Goal: Find specific page/section: Find specific page/section

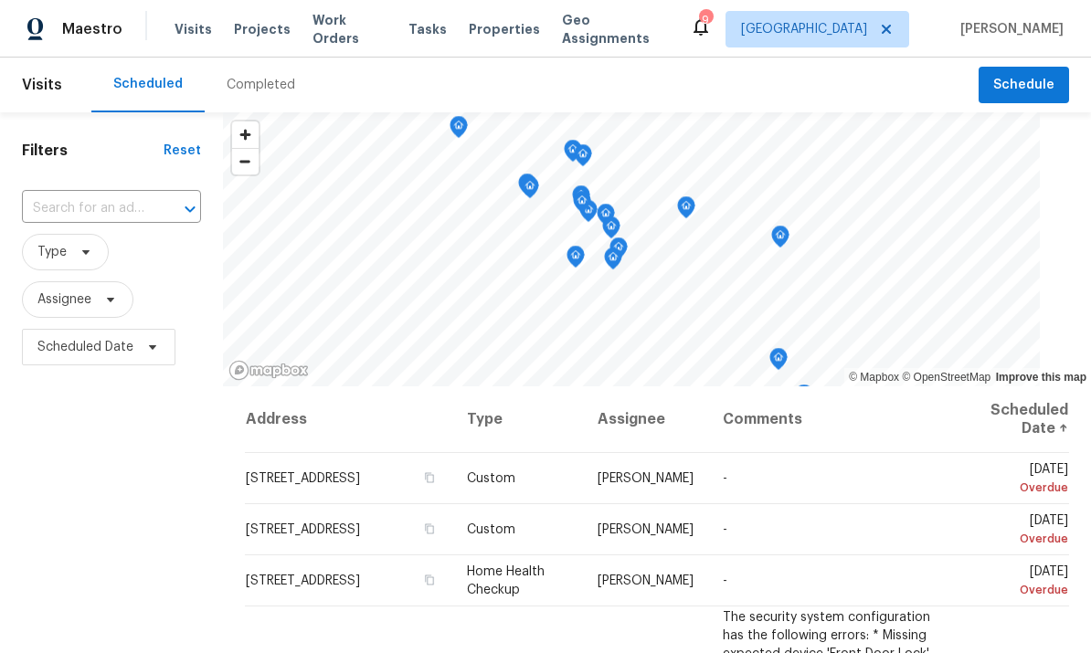
click at [486, 29] on span "Properties" at bounding box center [504, 29] width 71 height 18
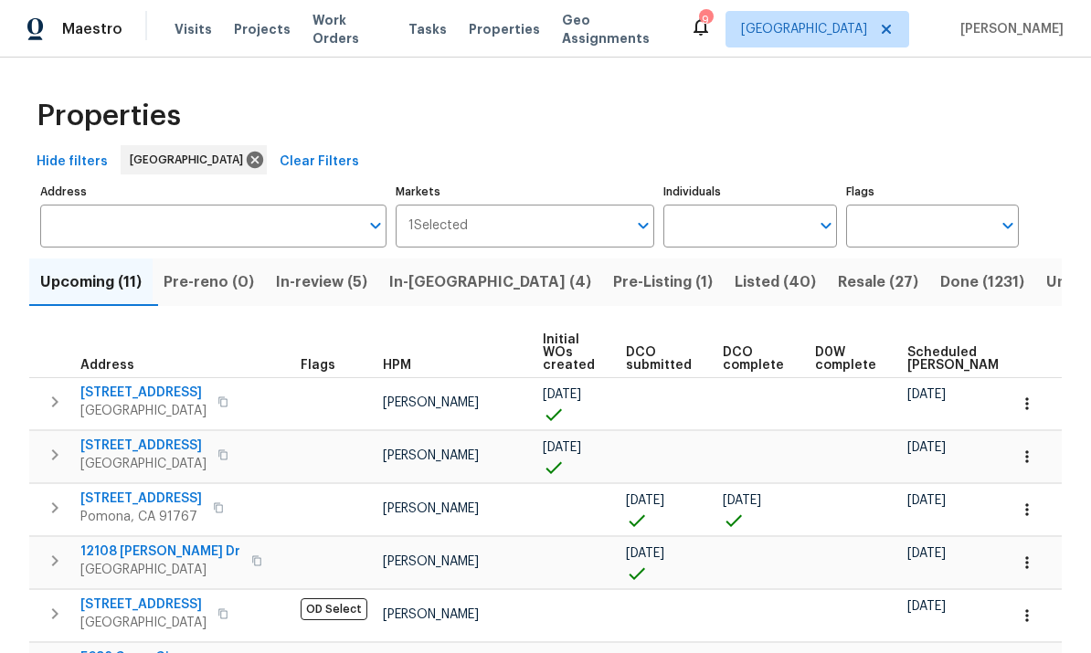
click at [741, 218] on input "Individuals" at bounding box center [735, 226] width 145 height 43
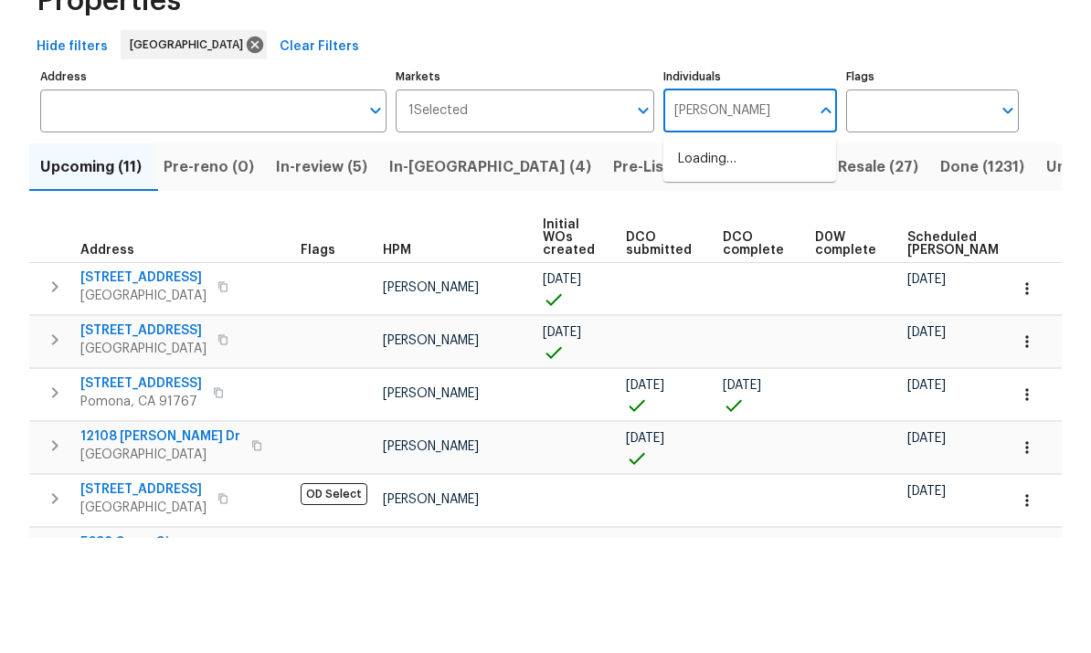
type input "[PERSON_NAME]"
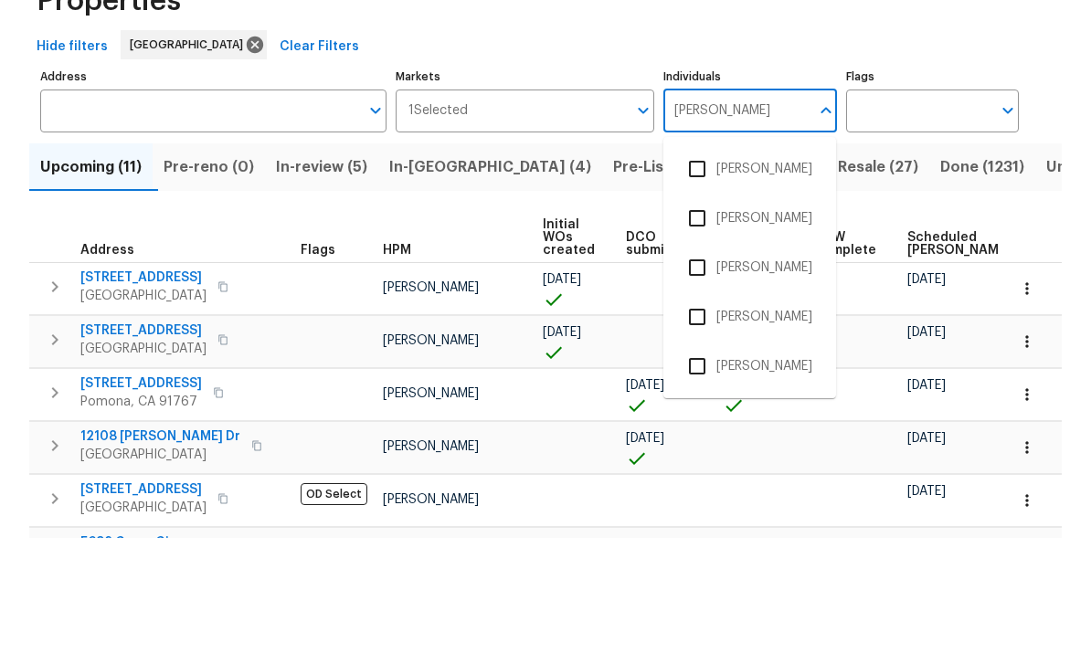
scroll to position [69, 0]
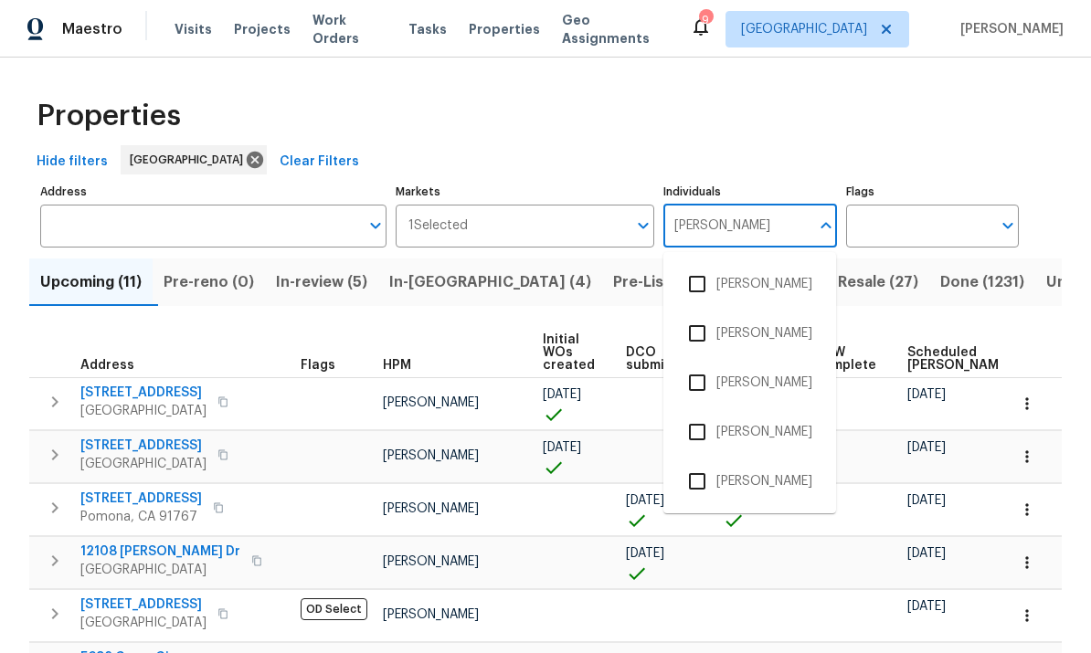
click at [697, 462] on input "checkbox" at bounding box center [697, 481] width 38 height 38
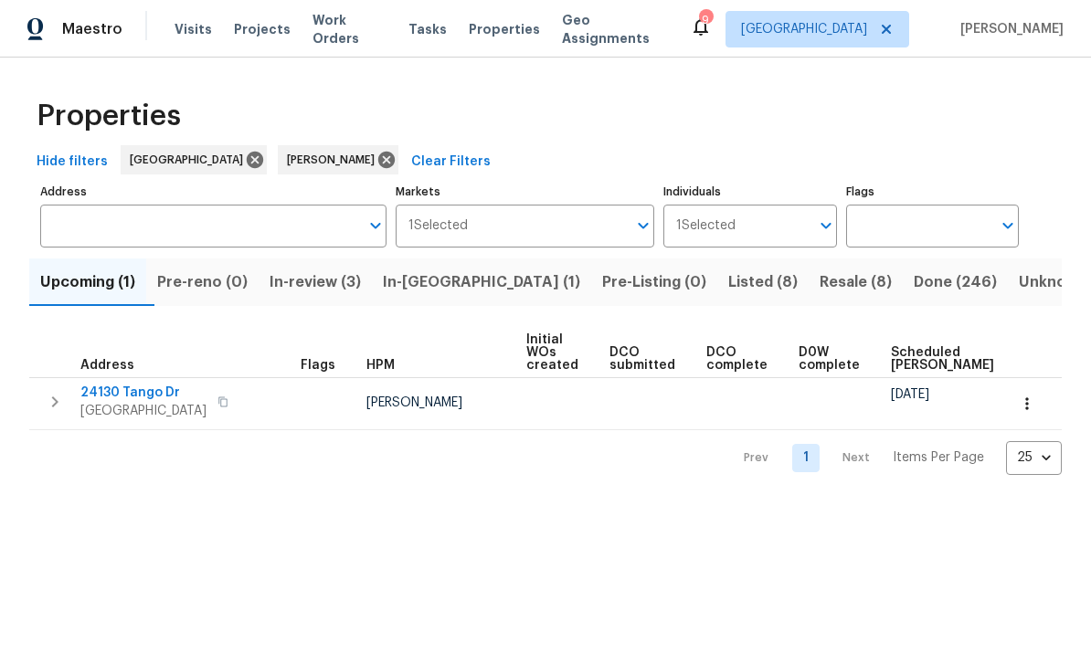
click at [820, 287] on span "Resale (8)" at bounding box center [856, 283] width 72 height 26
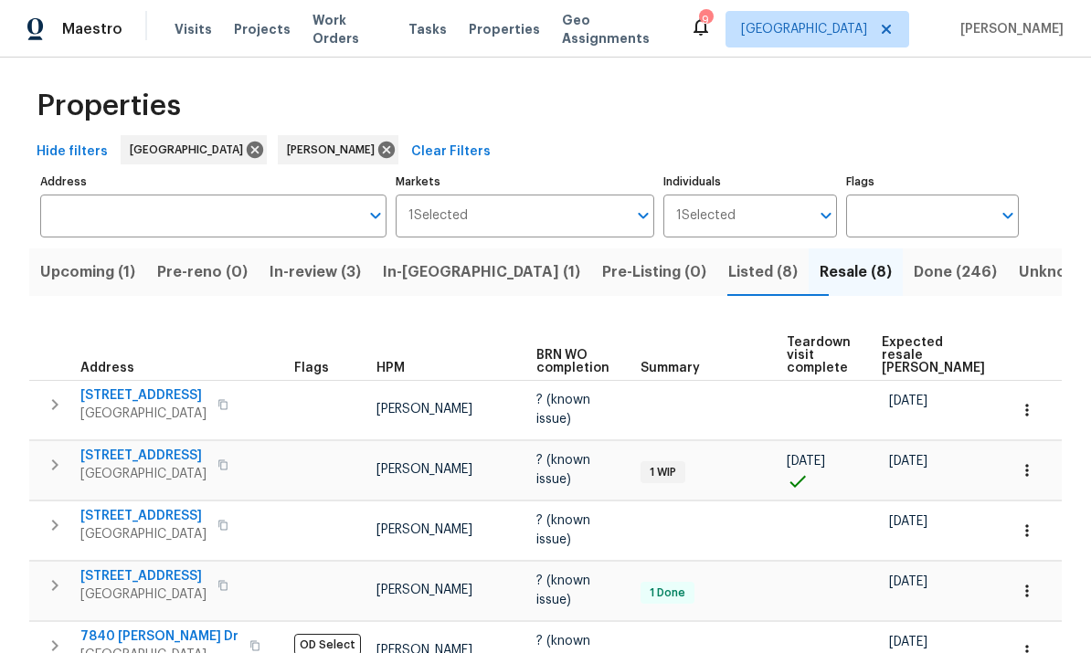
scroll to position [8, 0]
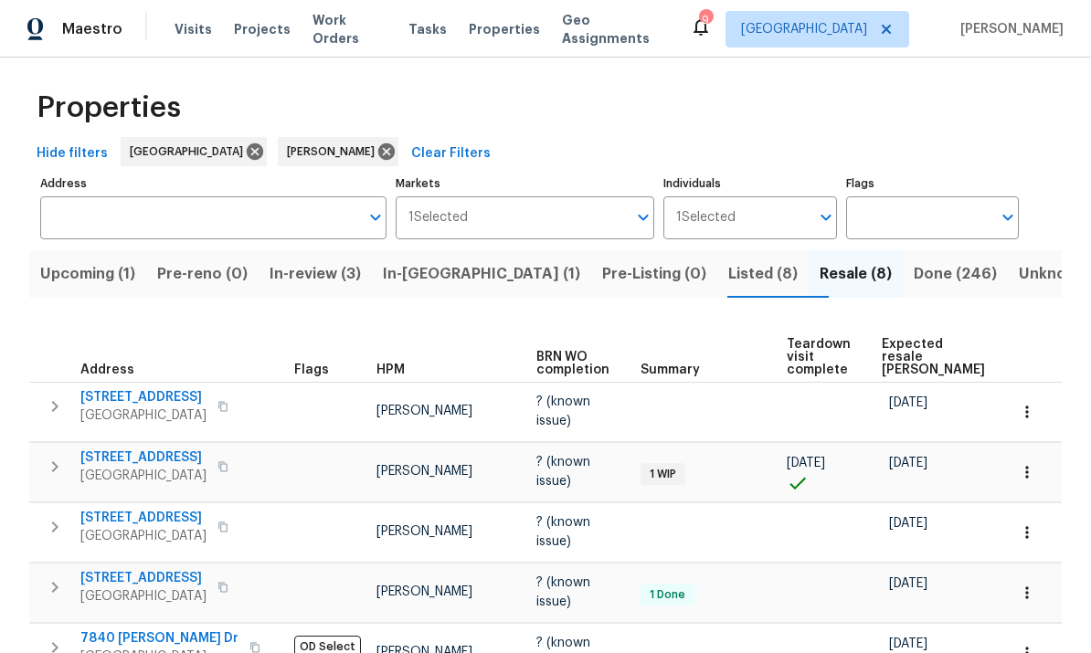
click at [728, 261] on span "Listed (8)" at bounding box center [762, 274] width 69 height 26
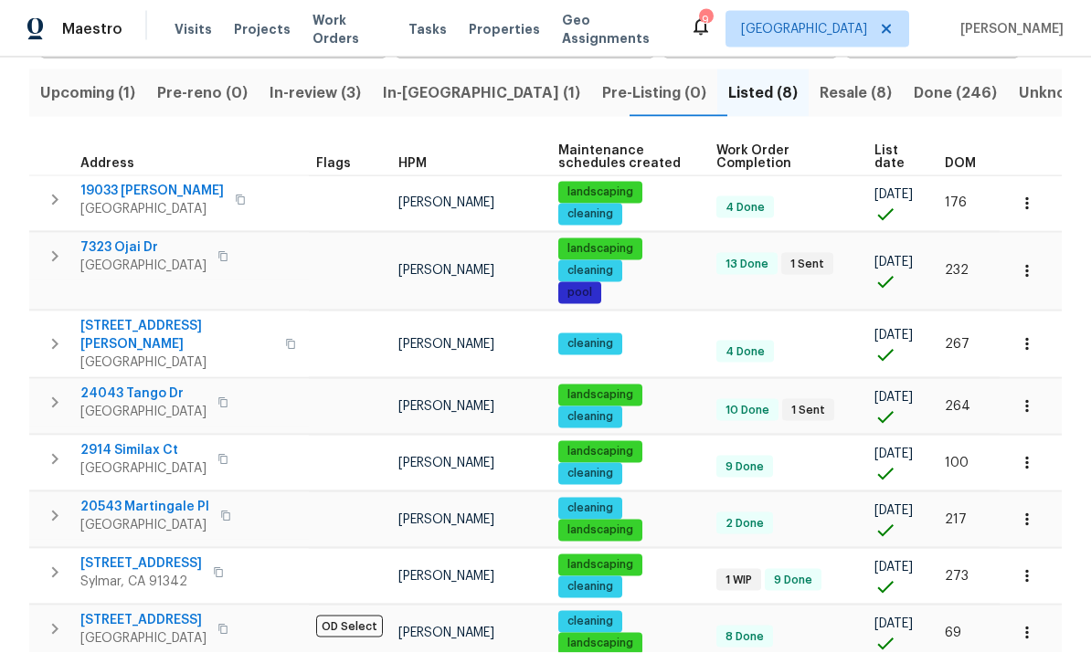
scroll to position [69, 0]
click at [961, 157] on span "DOM" at bounding box center [960, 163] width 31 height 13
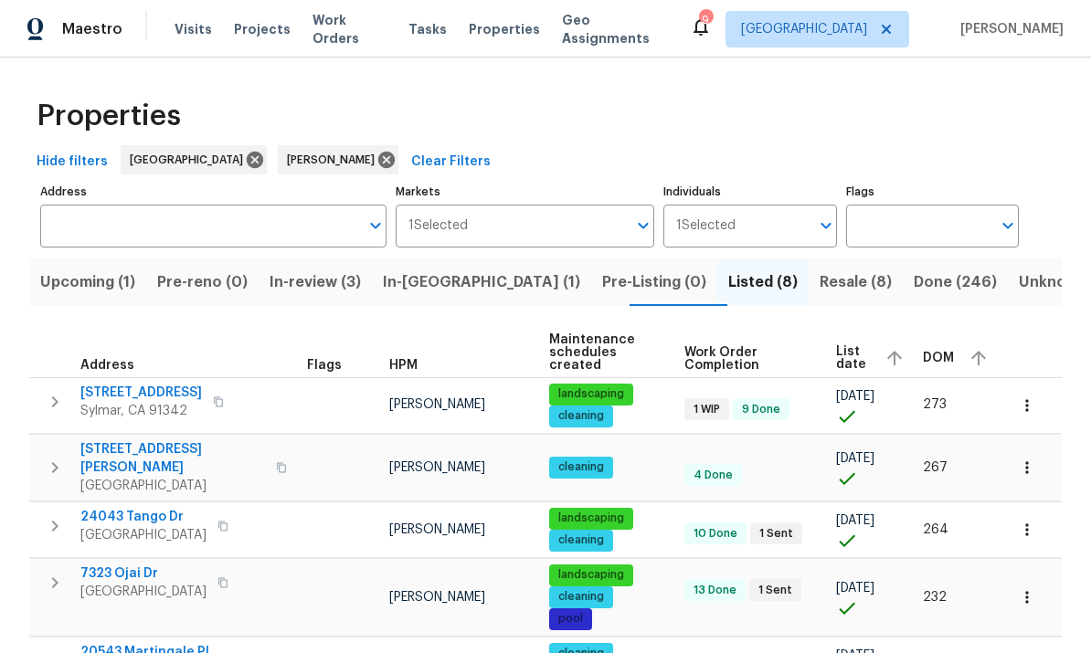
click at [820, 270] on span "Resale (8)" at bounding box center [856, 283] width 72 height 26
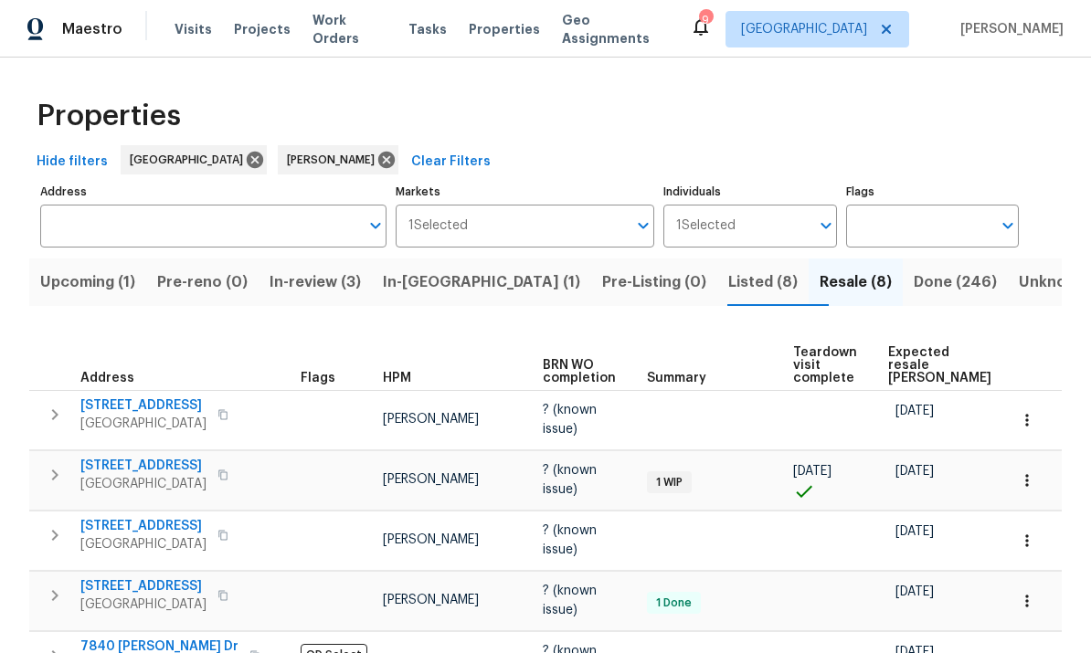
click at [422, 33] on span "Tasks" at bounding box center [427, 29] width 38 height 13
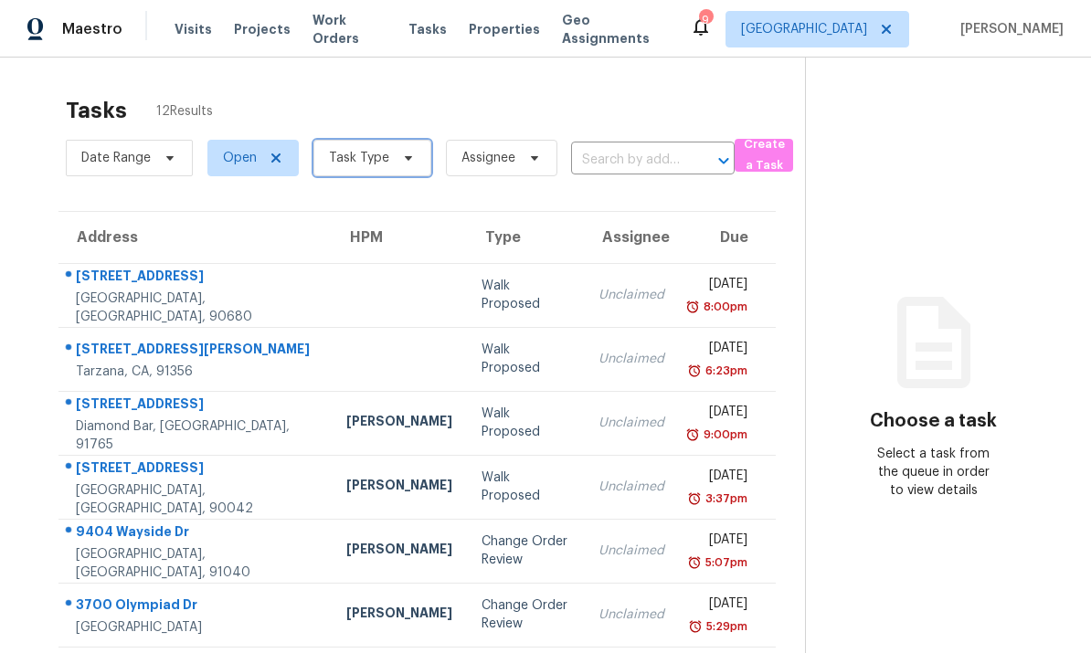
click at [380, 143] on span "Task Type" at bounding box center [372, 158] width 118 height 37
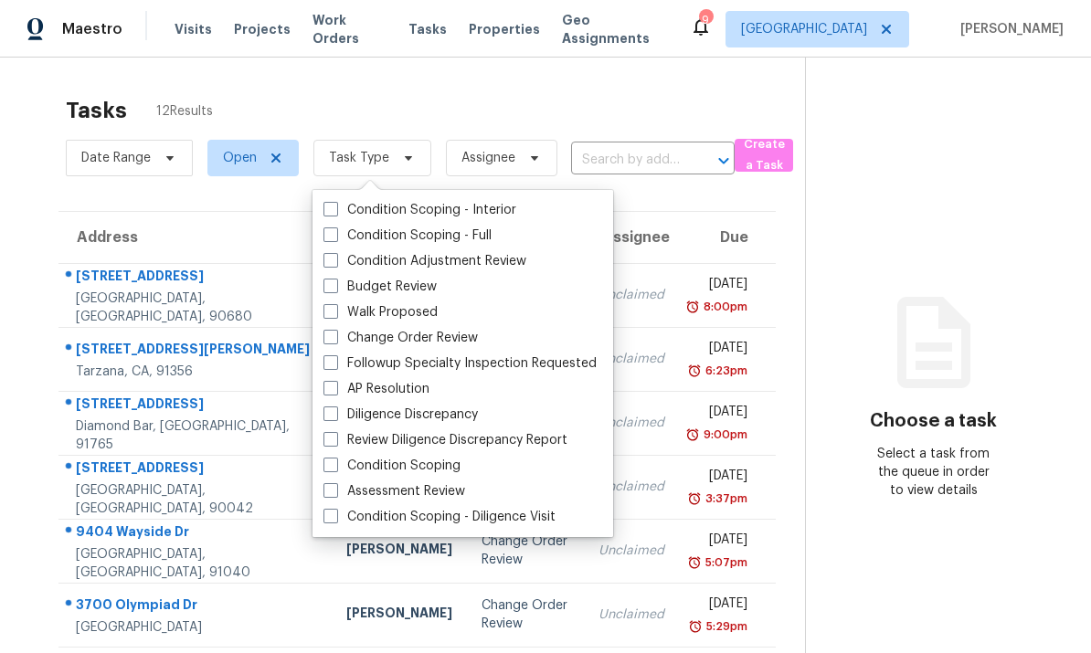
click at [621, 98] on div "Tasks 12 Results" at bounding box center [435, 111] width 739 height 48
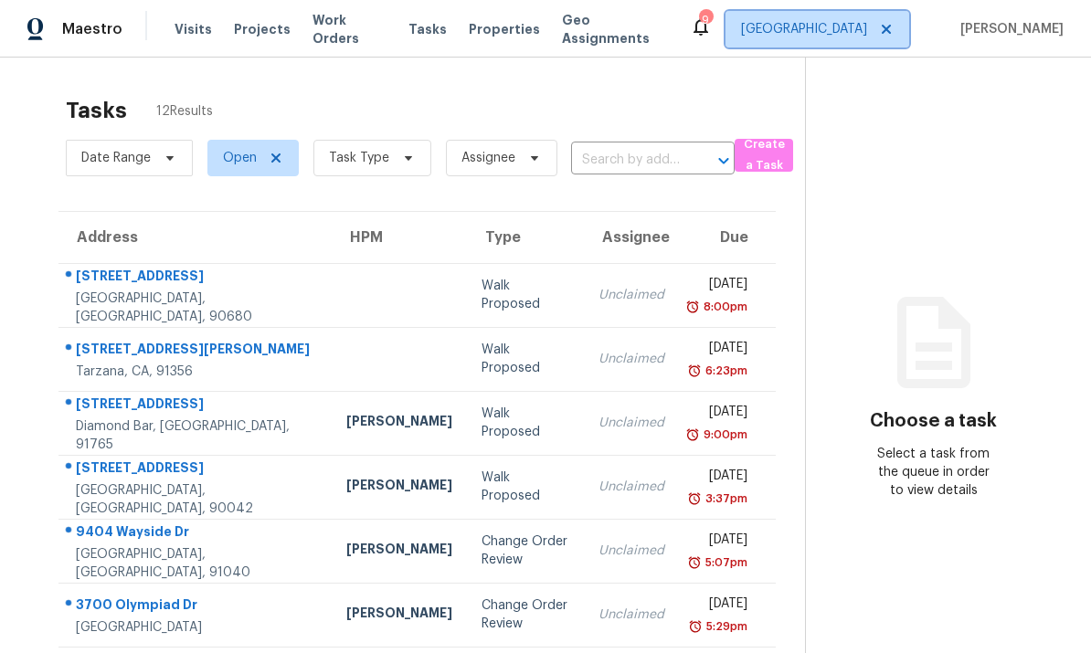
click at [824, 27] on span "[GEOGRAPHIC_DATA]" at bounding box center [804, 29] width 126 height 18
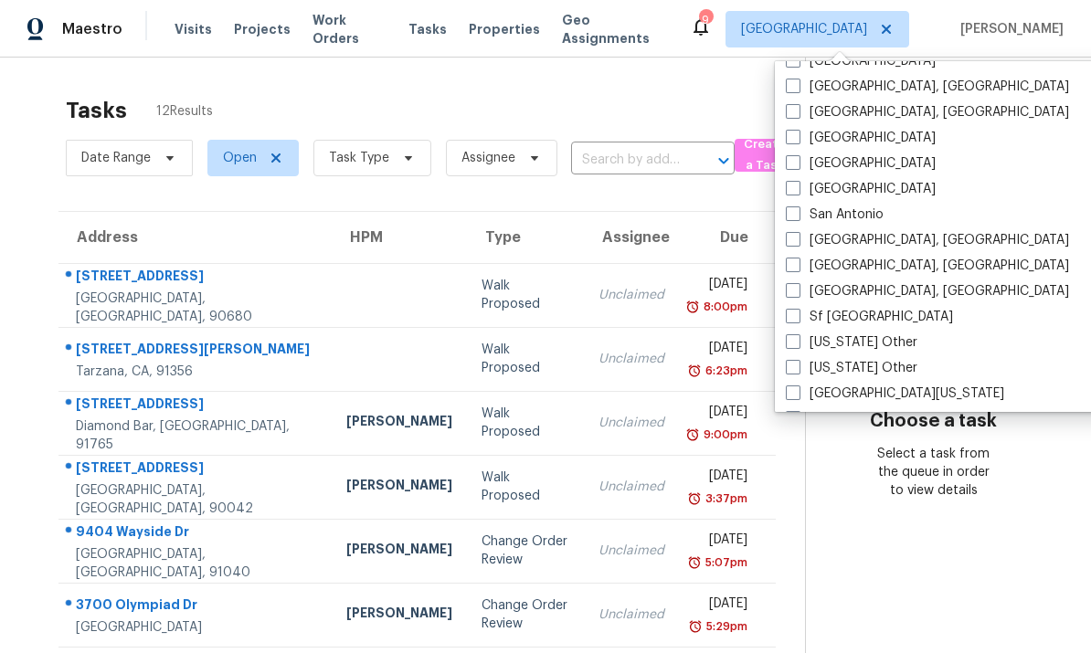
scroll to position [2350, 0]
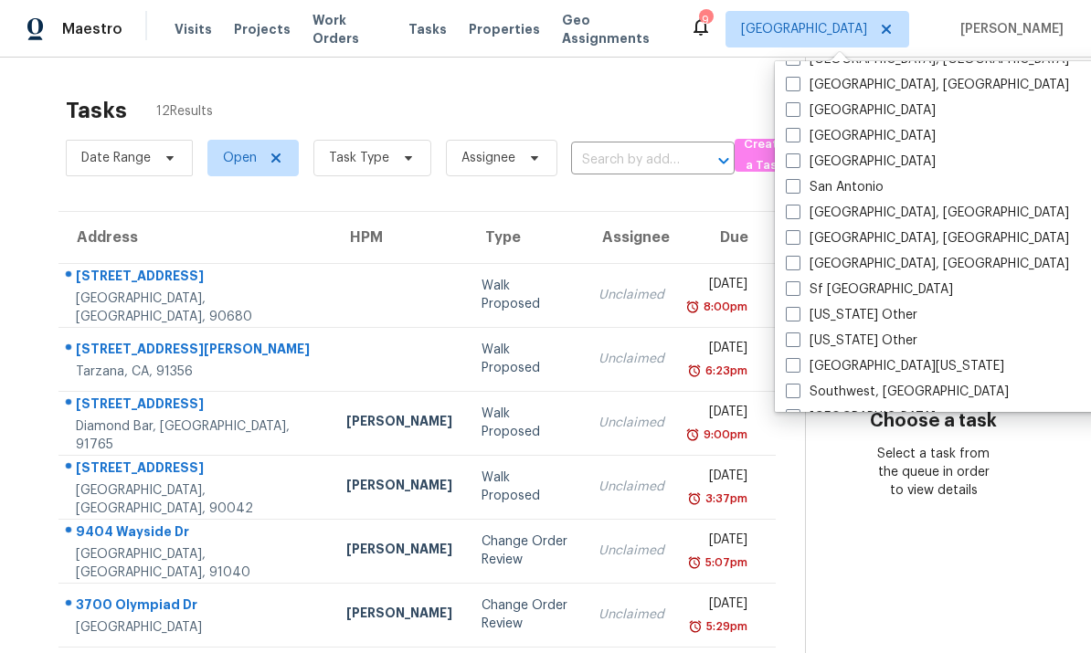
click at [798, 213] on span at bounding box center [793, 212] width 15 height 15
click at [798, 213] on input "[GEOGRAPHIC_DATA], [GEOGRAPHIC_DATA]" at bounding box center [792, 210] width 12 height 12
checkbox input "true"
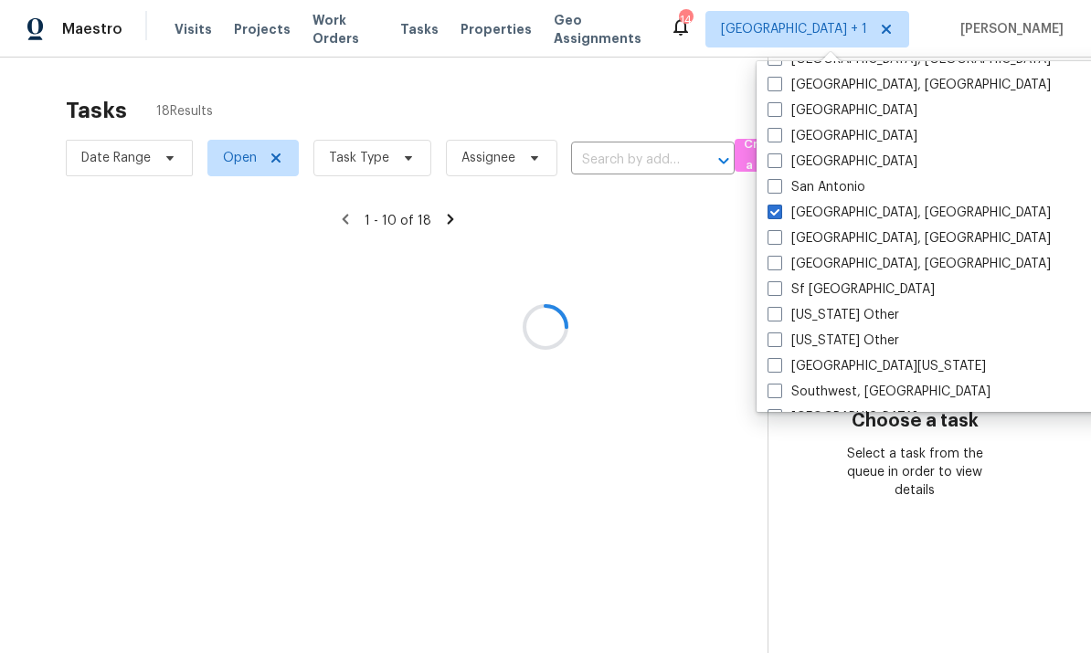
click at [627, 111] on div at bounding box center [545, 326] width 1091 height 653
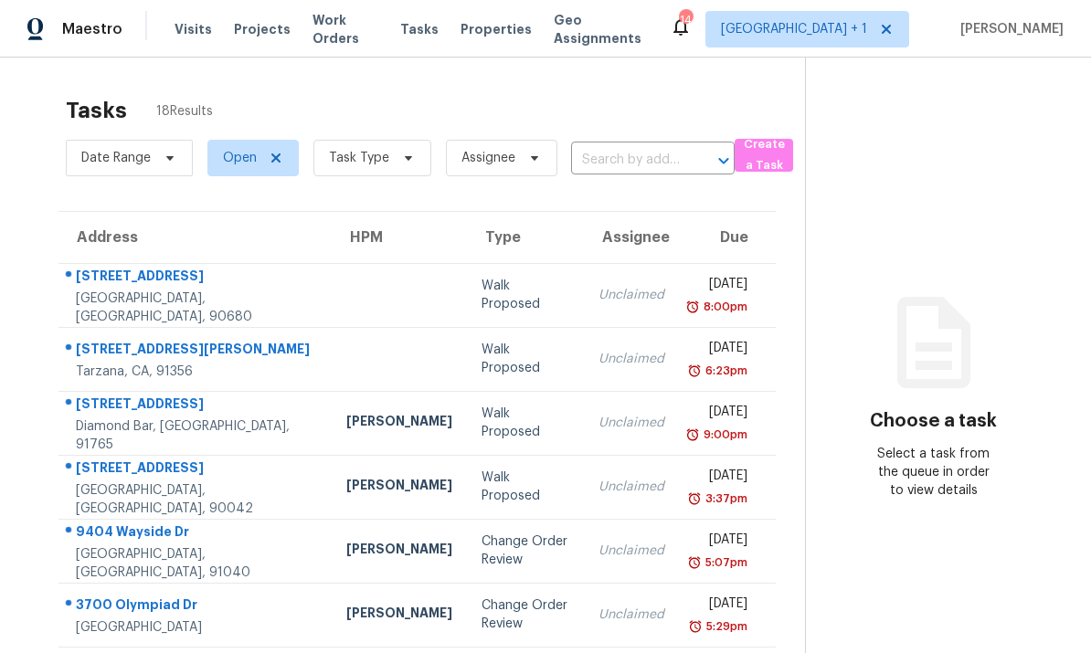
click at [420, 32] on span "Tasks" at bounding box center [419, 29] width 38 height 13
click at [418, 15] on div "Visits Projects Work Orders Tasks Properties Geo Assignments" at bounding box center [422, 29] width 495 height 37
click at [419, 37] on div "Tasks" at bounding box center [419, 29] width 38 height 19
click at [396, 164] on span at bounding box center [406, 158] width 20 height 15
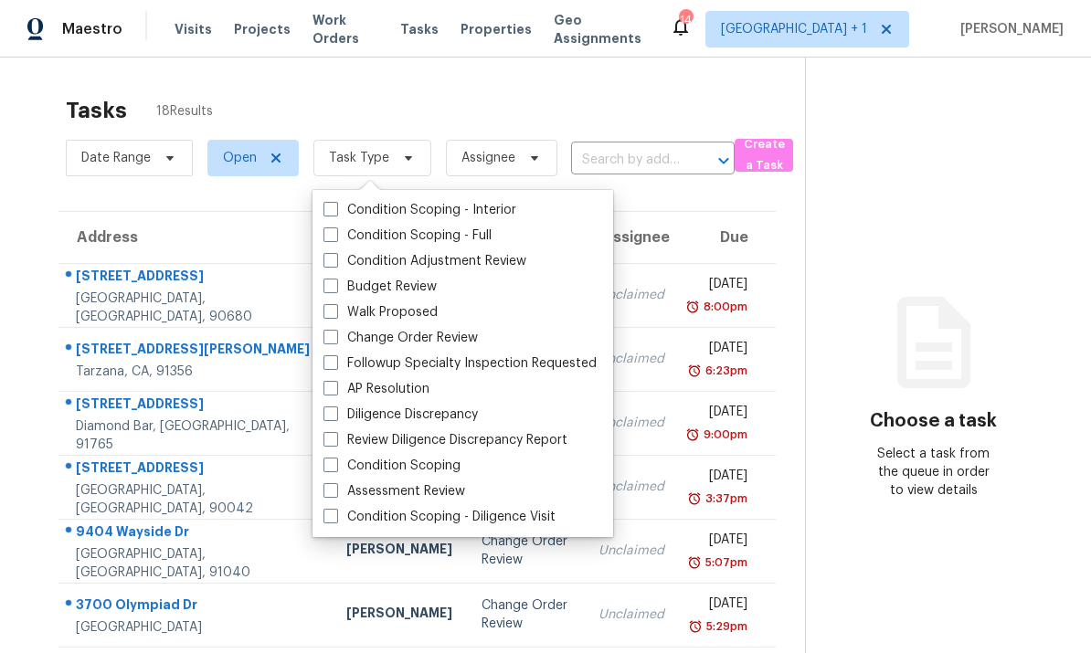
click at [339, 283] on label "Budget Review" at bounding box center [380, 287] width 113 height 18
click at [335, 283] on input "Budget Review" at bounding box center [330, 284] width 12 height 12
checkbox input "true"
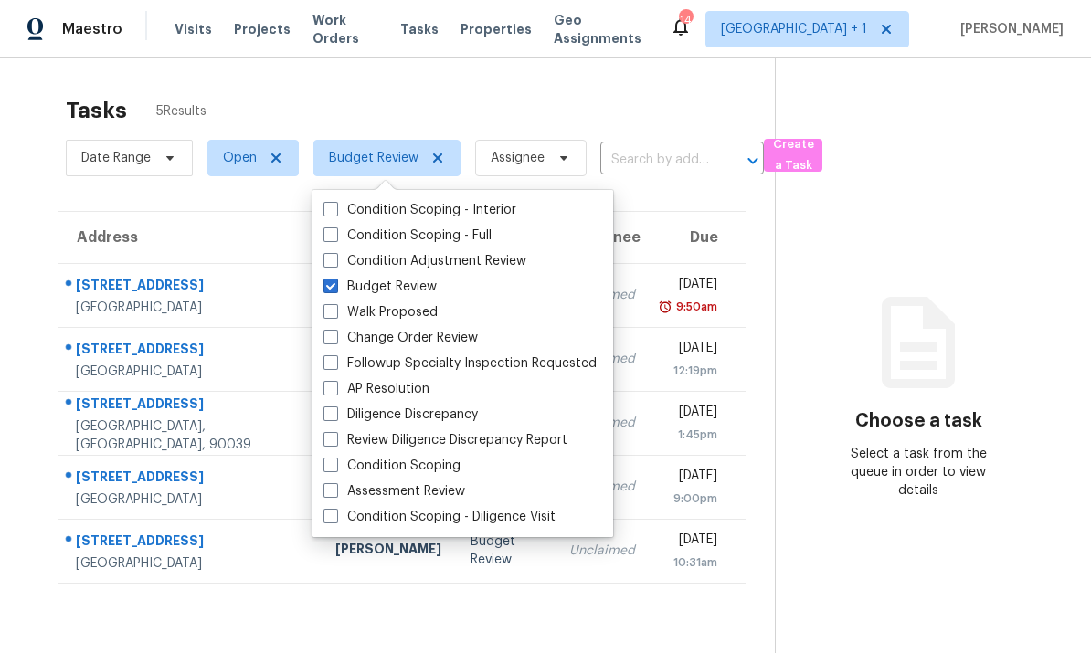
click at [587, 108] on div "Tasks 5 Results" at bounding box center [420, 111] width 709 height 48
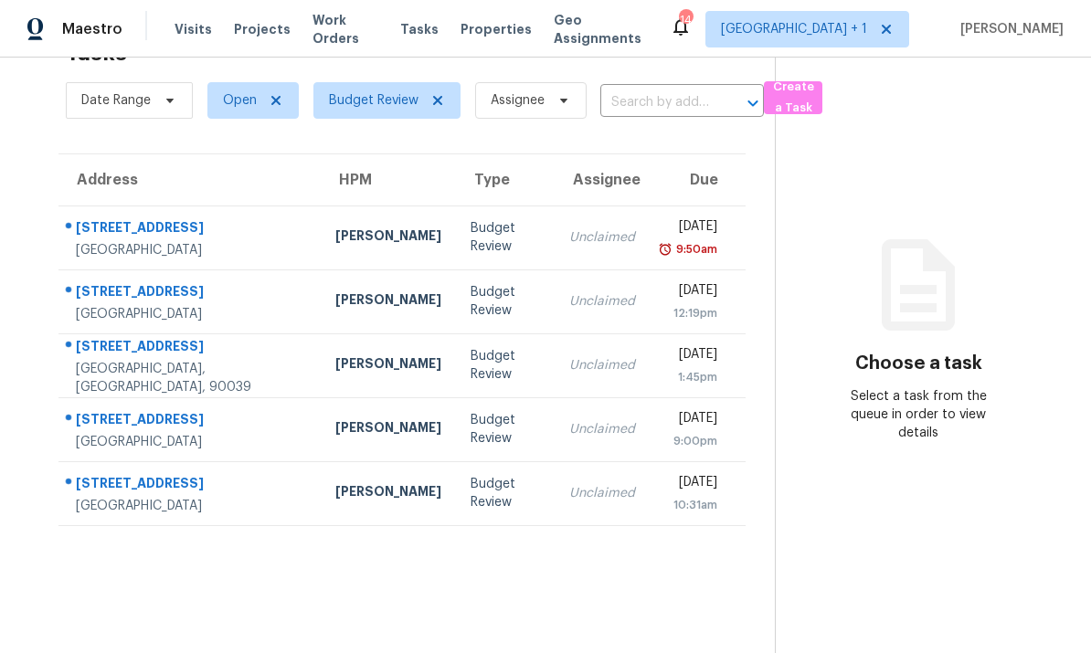
scroll to position [58, 0]
